Goal: Task Accomplishment & Management: Manage account settings

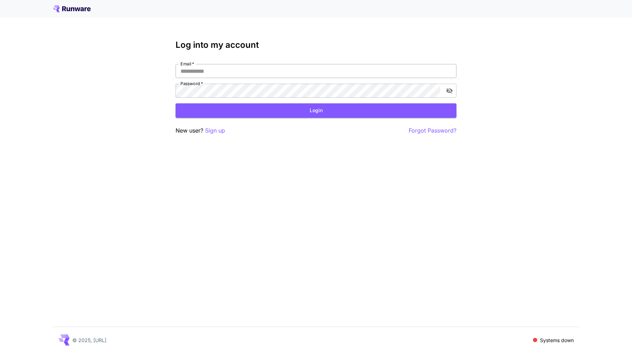
click at [205, 67] on input "Email   *" at bounding box center [316, 71] width 281 height 14
type input "**********"
click at [219, 108] on button "Login" at bounding box center [316, 110] width 281 height 14
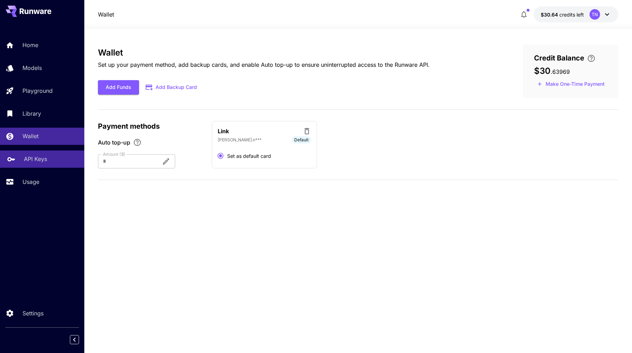
click at [44, 160] on p "API Keys" at bounding box center [35, 159] width 23 height 8
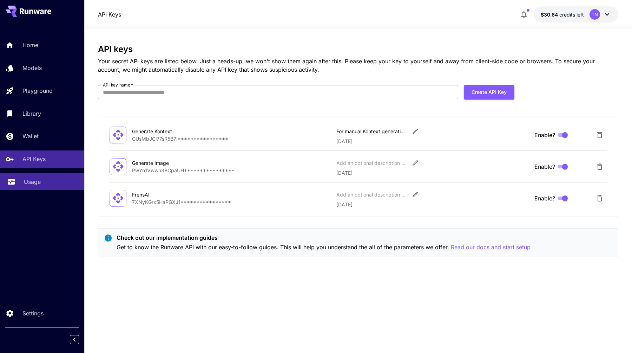
click at [48, 180] on div "Usage" at bounding box center [51, 181] width 55 height 8
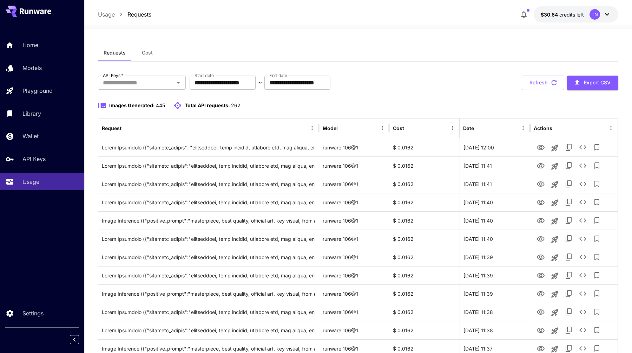
click at [146, 54] on span "Cost" at bounding box center [147, 53] width 11 height 6
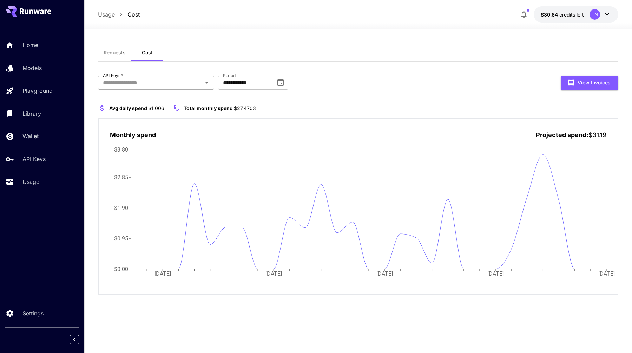
click at [205, 85] on icon "Open" at bounding box center [207, 82] width 8 height 8
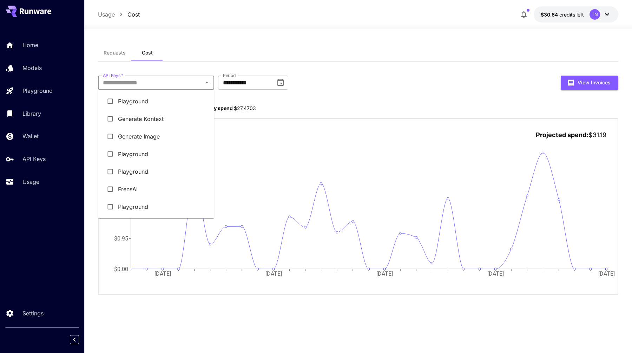
click at [170, 120] on li "Generate Kontext" at bounding box center [156, 119] width 116 height 18
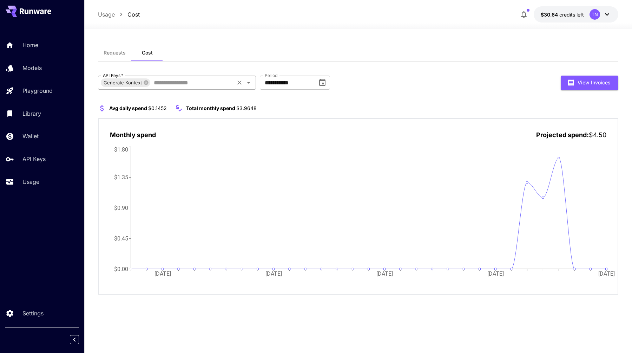
click at [171, 87] on input "API Keys   *" at bounding box center [192, 83] width 82 height 10
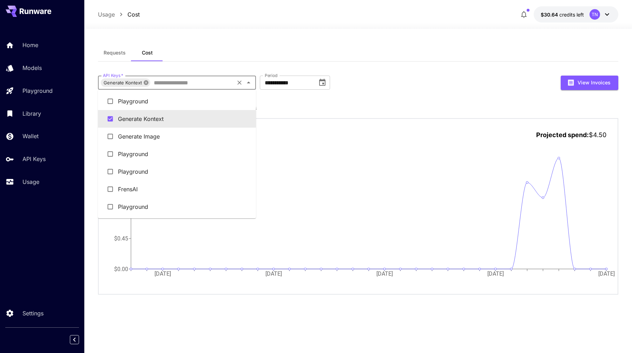
click at [145, 85] on icon at bounding box center [146, 83] width 6 height 6
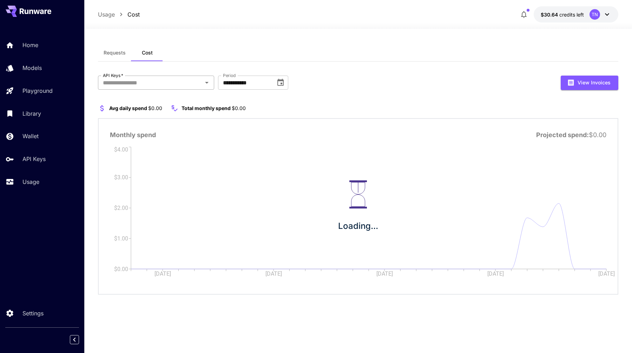
click at [157, 84] on input "API Keys   *" at bounding box center [150, 83] width 100 height 10
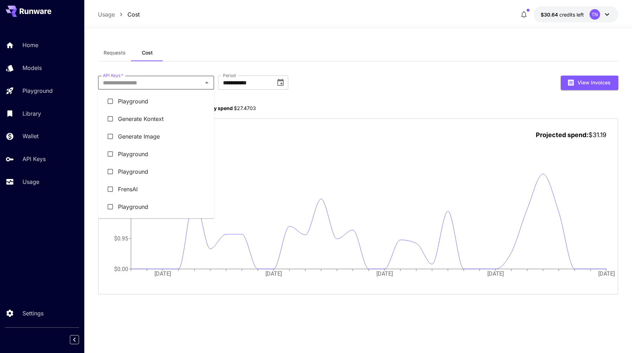
click at [135, 140] on li "Generate Image" at bounding box center [156, 136] width 116 height 18
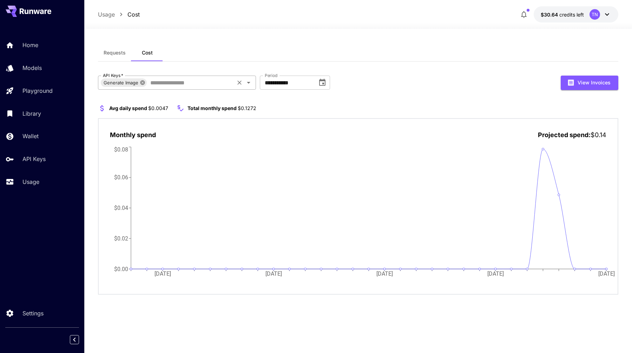
click at [141, 82] on icon at bounding box center [142, 82] width 5 height 5
click at [141, 82] on input "API Keys   *" at bounding box center [150, 83] width 100 height 10
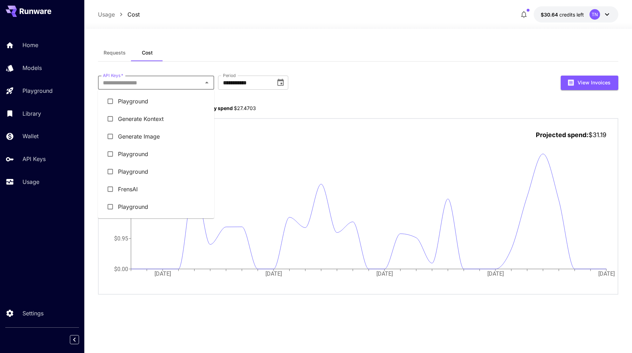
click at [131, 122] on li "Generate Kontext" at bounding box center [156, 119] width 116 height 18
